Goal: Task Accomplishment & Management: Manage account settings

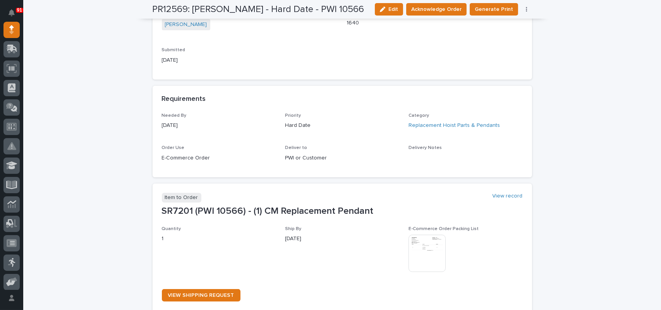
scroll to position [310, 0]
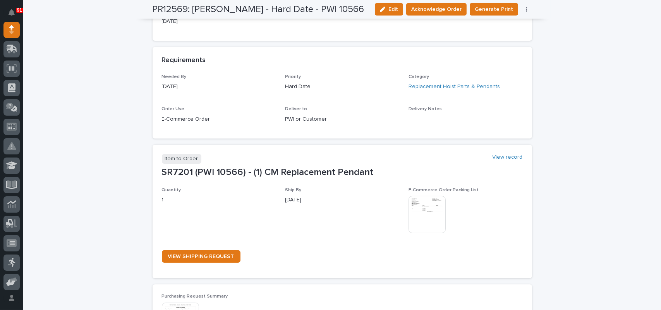
click at [426, 213] on img at bounding box center [427, 214] width 37 height 37
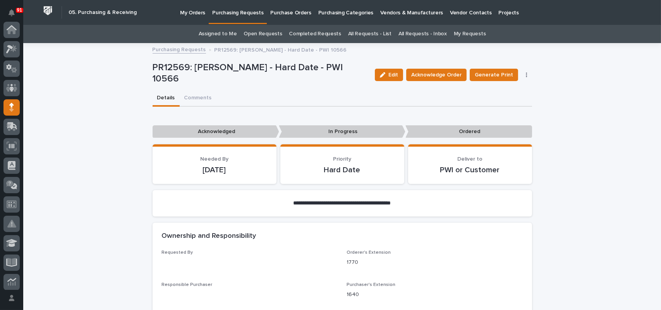
scroll to position [77, 0]
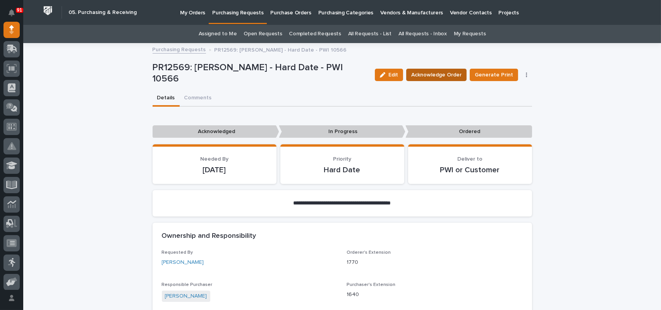
click at [435, 72] on span "Acknowledge Order" at bounding box center [436, 74] width 50 height 9
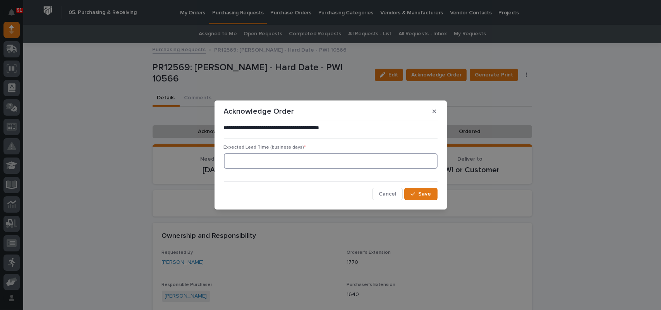
click at [291, 166] on input at bounding box center [331, 160] width 214 height 15
type input "1"
click at [426, 193] on span "Save" at bounding box center [425, 193] width 13 height 7
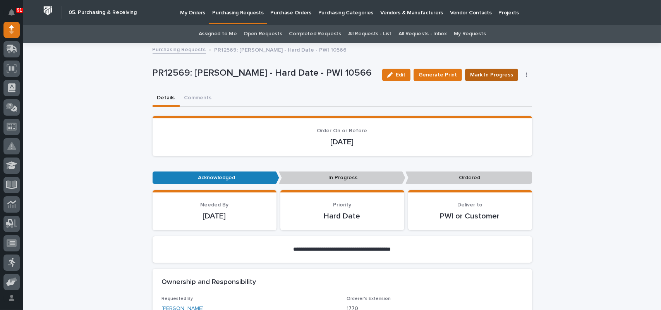
click at [497, 78] on span "Mark In Progress" at bounding box center [491, 74] width 43 height 9
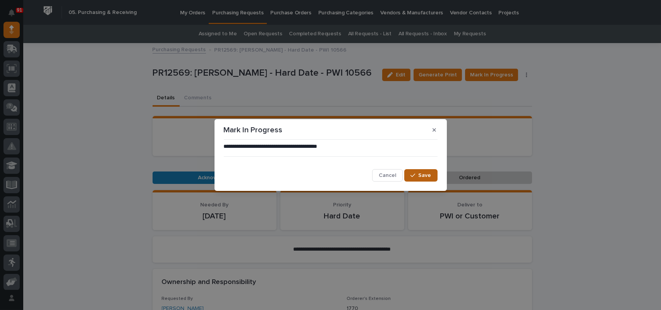
click at [421, 179] on button "Save" at bounding box center [420, 175] width 33 height 12
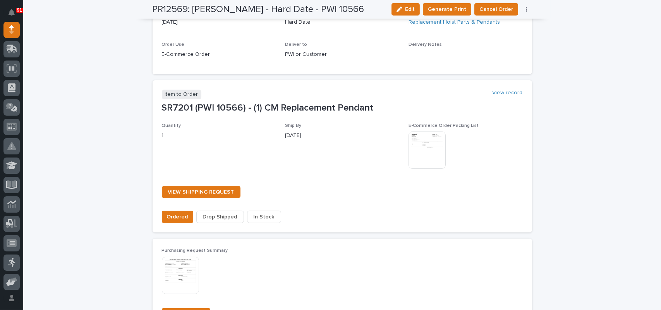
scroll to position [542, 0]
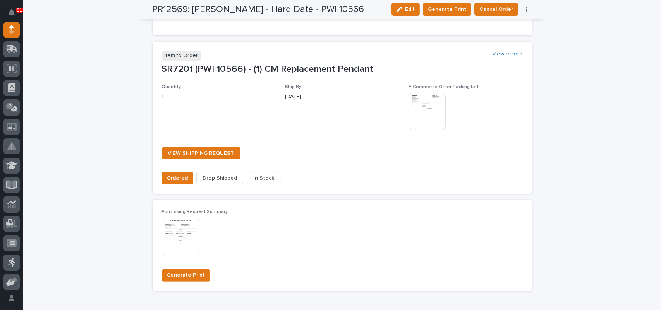
click at [260, 176] on span "In Stock" at bounding box center [264, 177] width 21 height 9
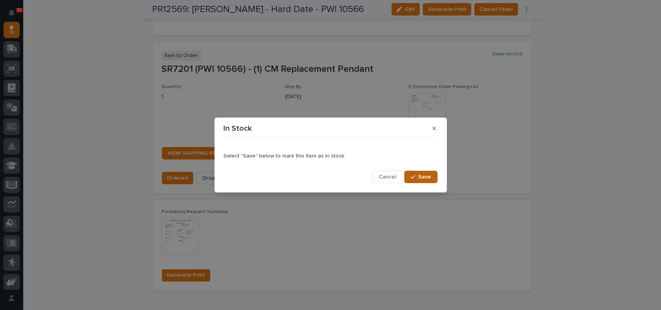
click at [427, 173] on span "Save" at bounding box center [425, 176] width 13 height 7
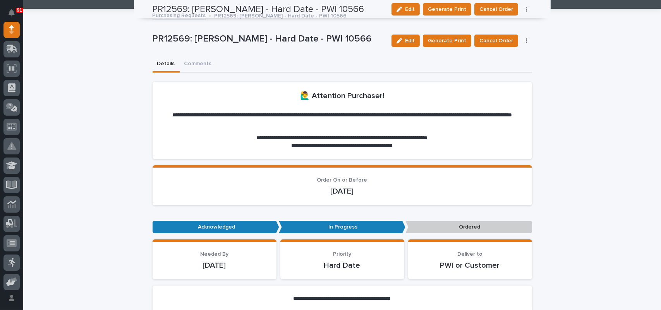
scroll to position [0, 0]
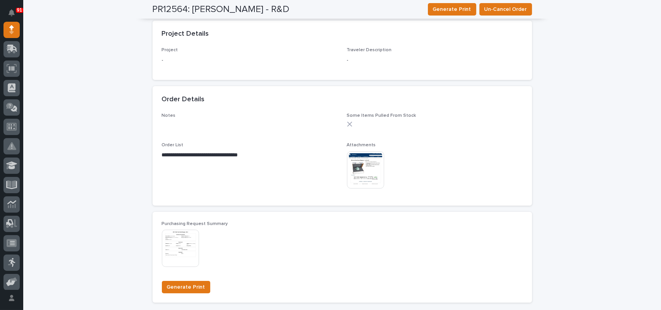
scroll to position [387, 0]
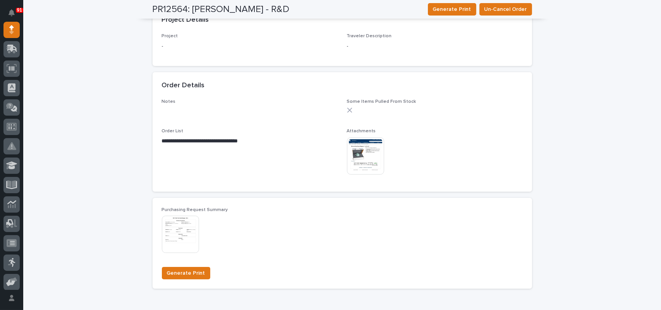
click at [175, 226] on img at bounding box center [180, 233] width 37 height 37
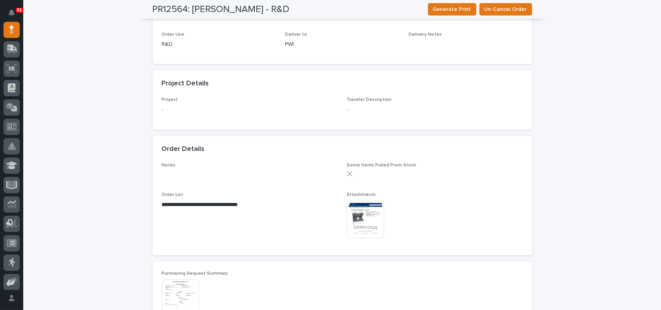
scroll to position [351, 0]
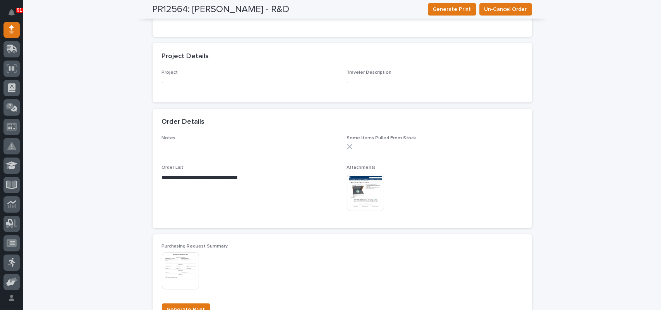
click at [363, 180] on img at bounding box center [365, 192] width 37 height 37
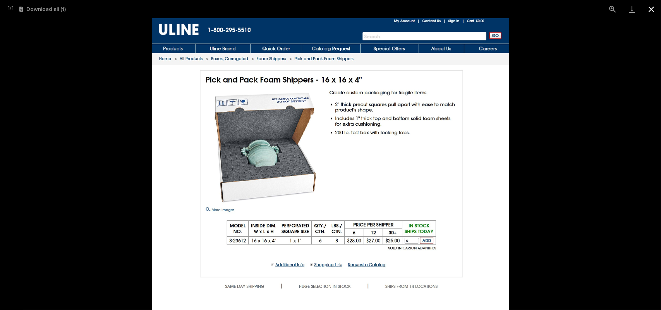
click at [650, 6] on button "Close gallery" at bounding box center [651, 9] width 19 height 18
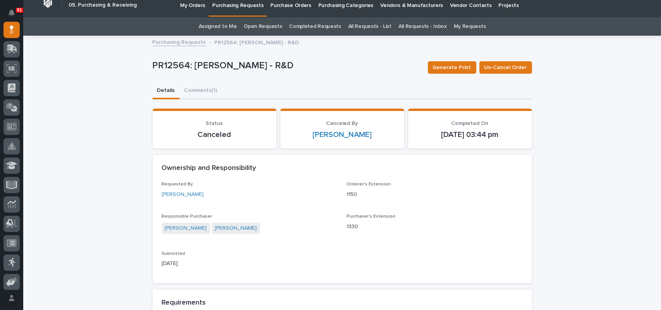
scroll to position [0, 0]
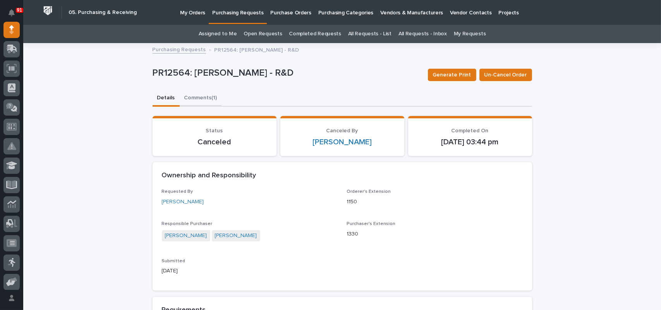
click at [201, 100] on button "Comments (1)" at bounding box center [201, 98] width 42 height 16
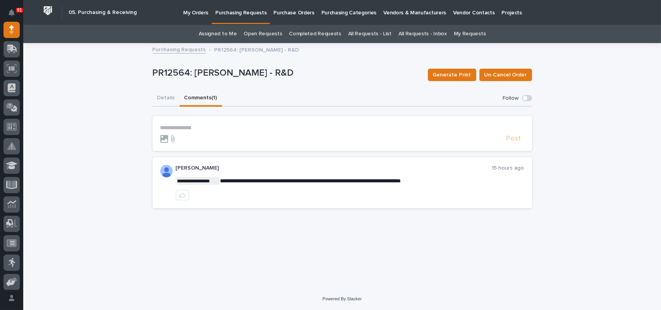
click at [207, 136] on div at bounding box center [331, 139] width 343 height 8
click at [205, 127] on p "**********" at bounding box center [342, 127] width 364 height 7
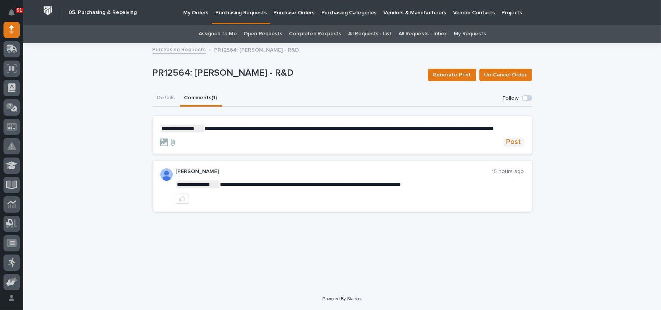
click at [517, 145] on span "Post" at bounding box center [514, 142] width 15 height 9
